Goal: Information Seeking & Learning: Learn about a topic

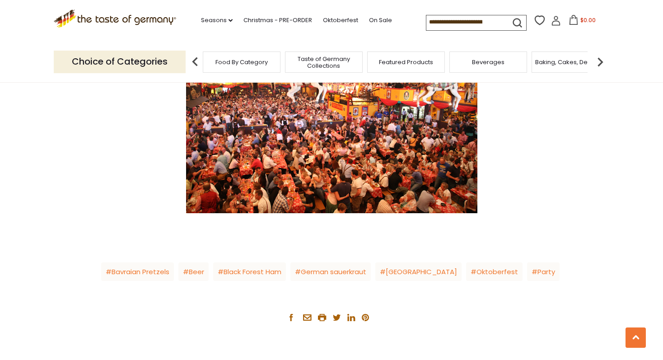
scroll to position [1448, 0]
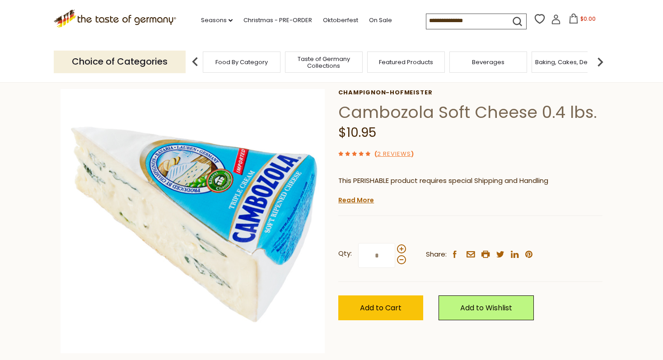
scroll to position [43, 0]
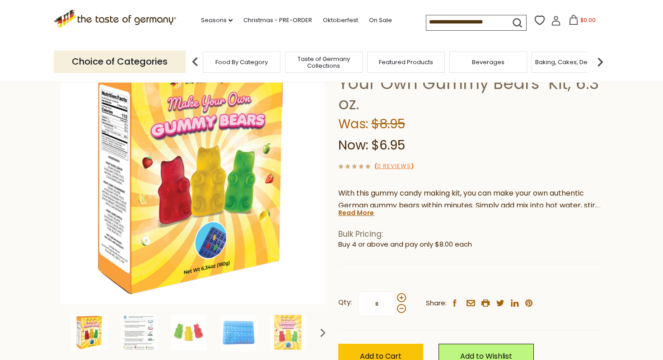
scroll to position [91, 0]
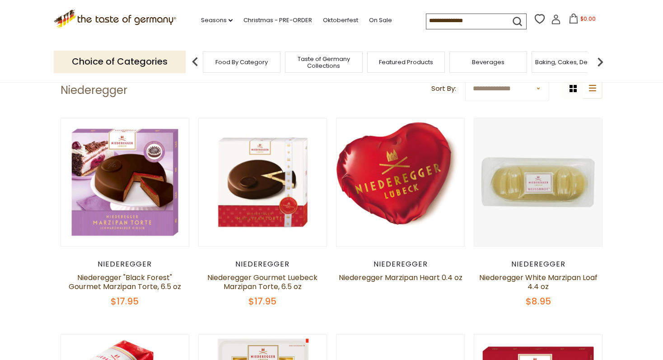
scroll to position [43, 0]
